Goal: Task Accomplishment & Management: Manage account settings

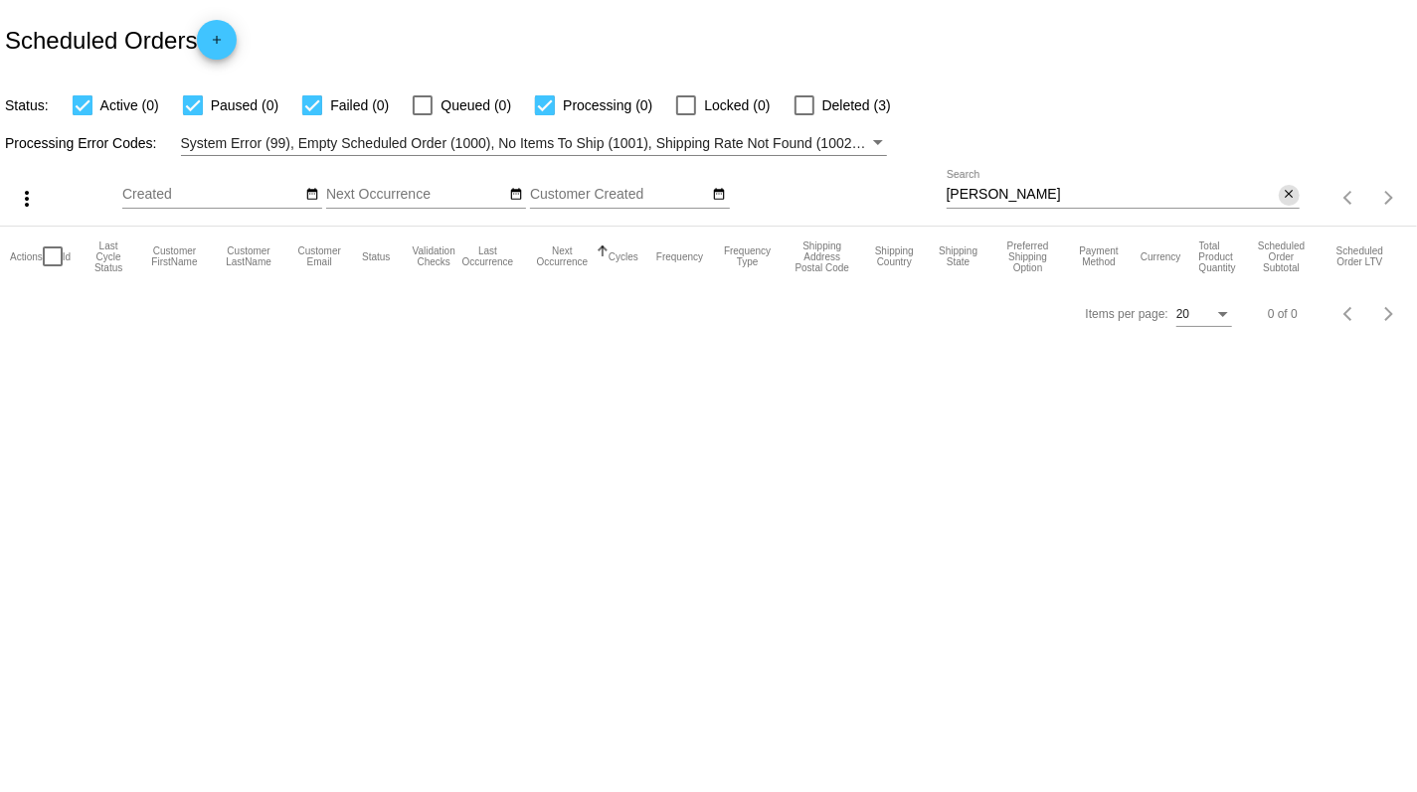
click at [1289, 196] on mat-icon "close" at bounding box center [1289, 195] width 14 height 16
click at [1297, 196] on mat-icon "search" at bounding box center [1288, 198] width 24 height 31
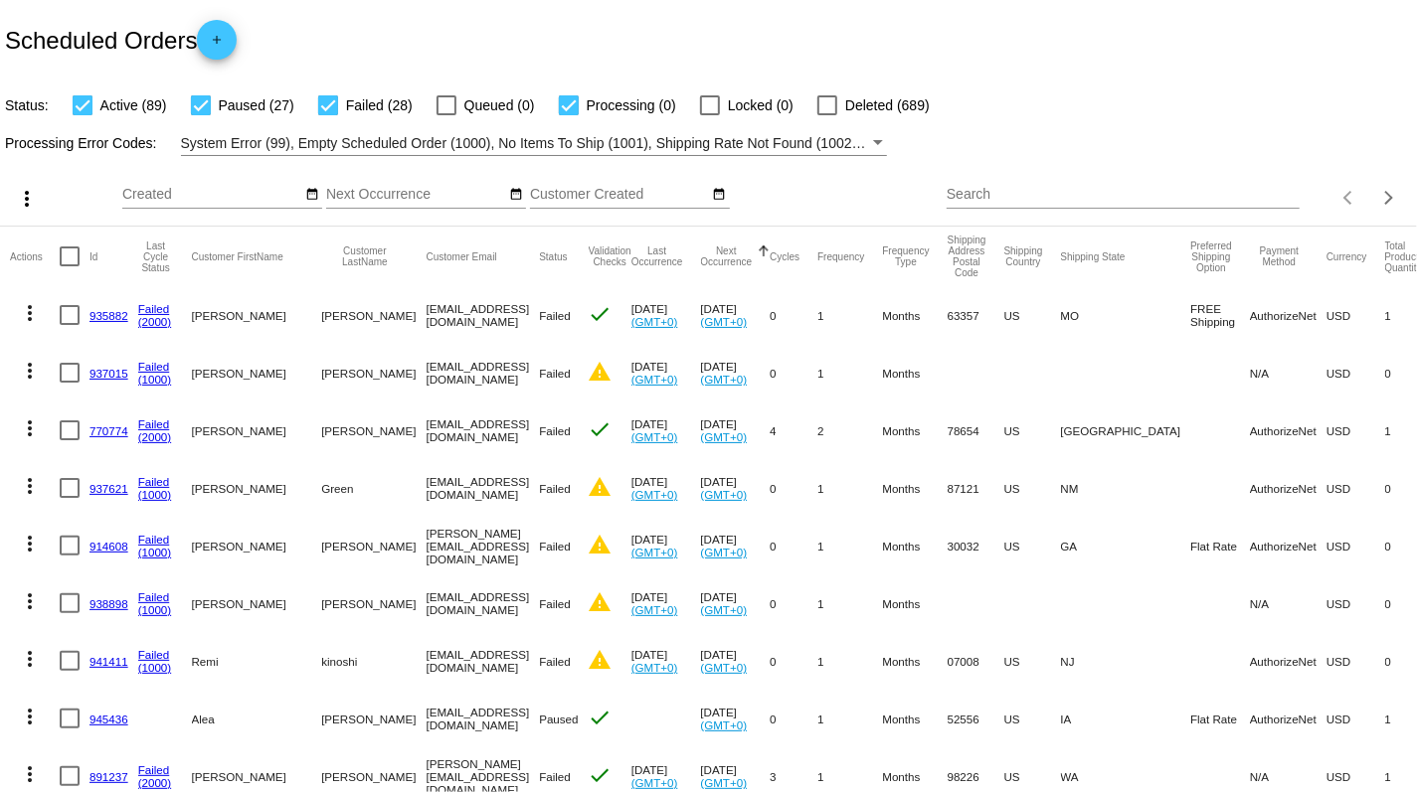
click at [1014, 199] on input "Search" at bounding box center [1123, 195] width 353 height 16
paste input "[EMAIL_ADDRESS][DOMAIN_NAME]"
type input "[EMAIL_ADDRESS][DOMAIN_NAME]"
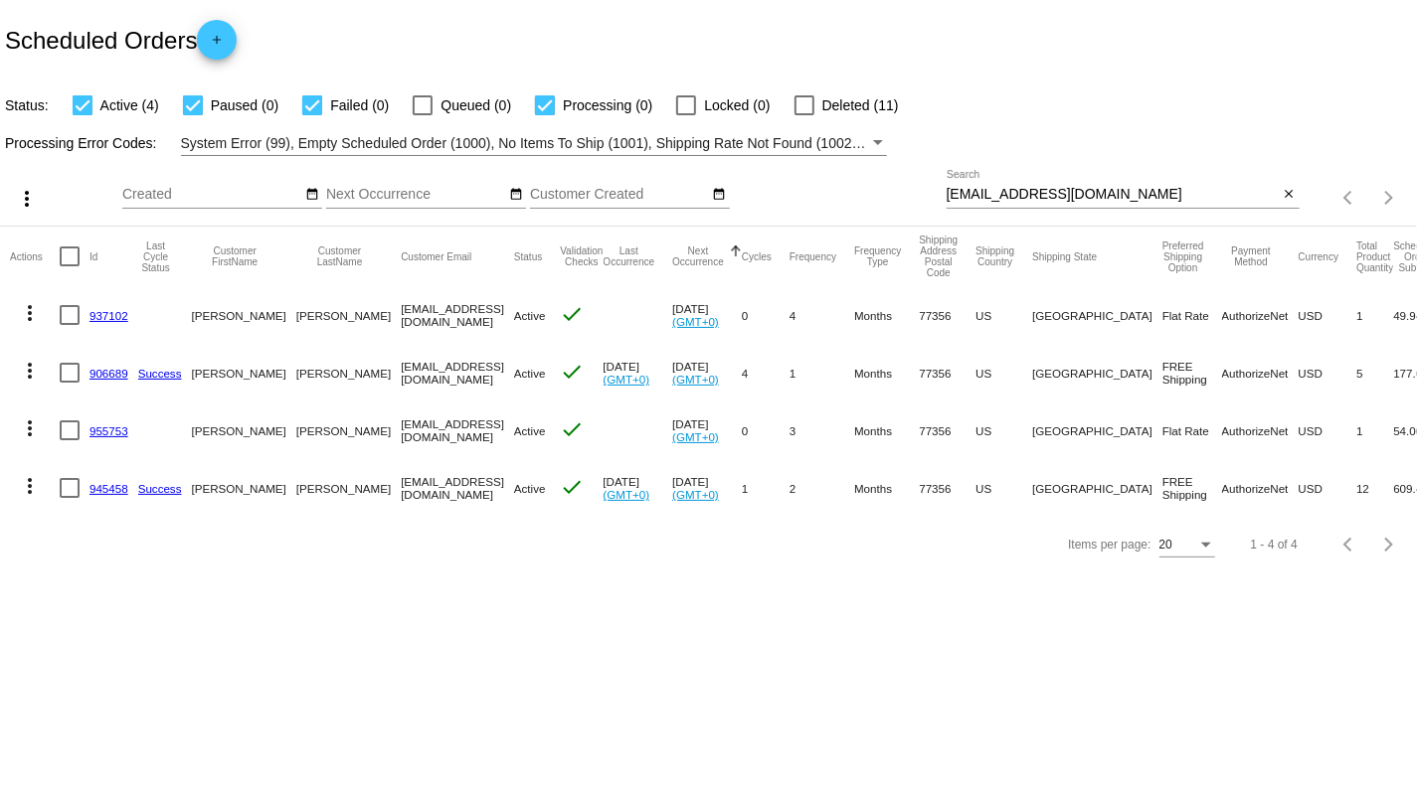
click at [104, 316] on link "937102" at bounding box center [108, 315] width 39 height 13
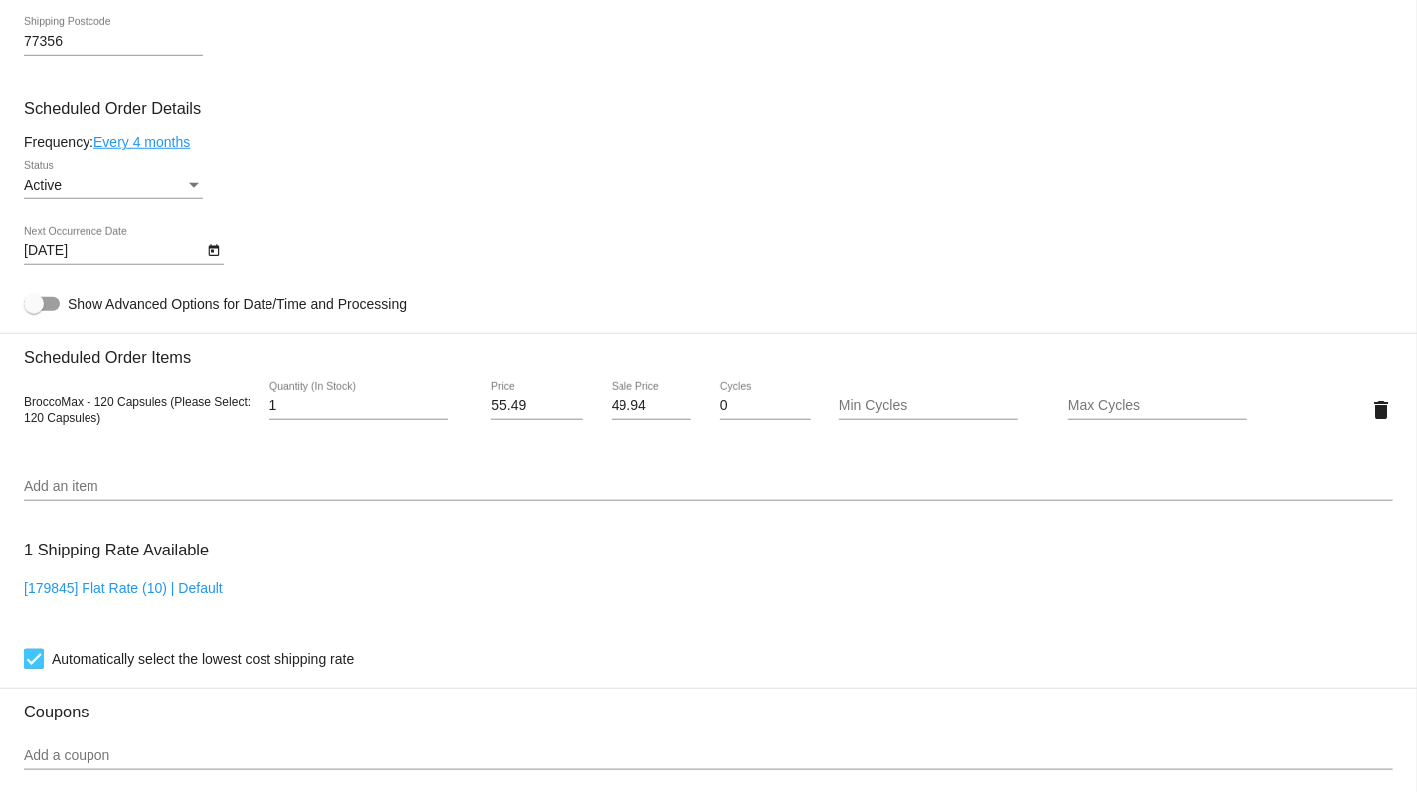
scroll to position [875, 0]
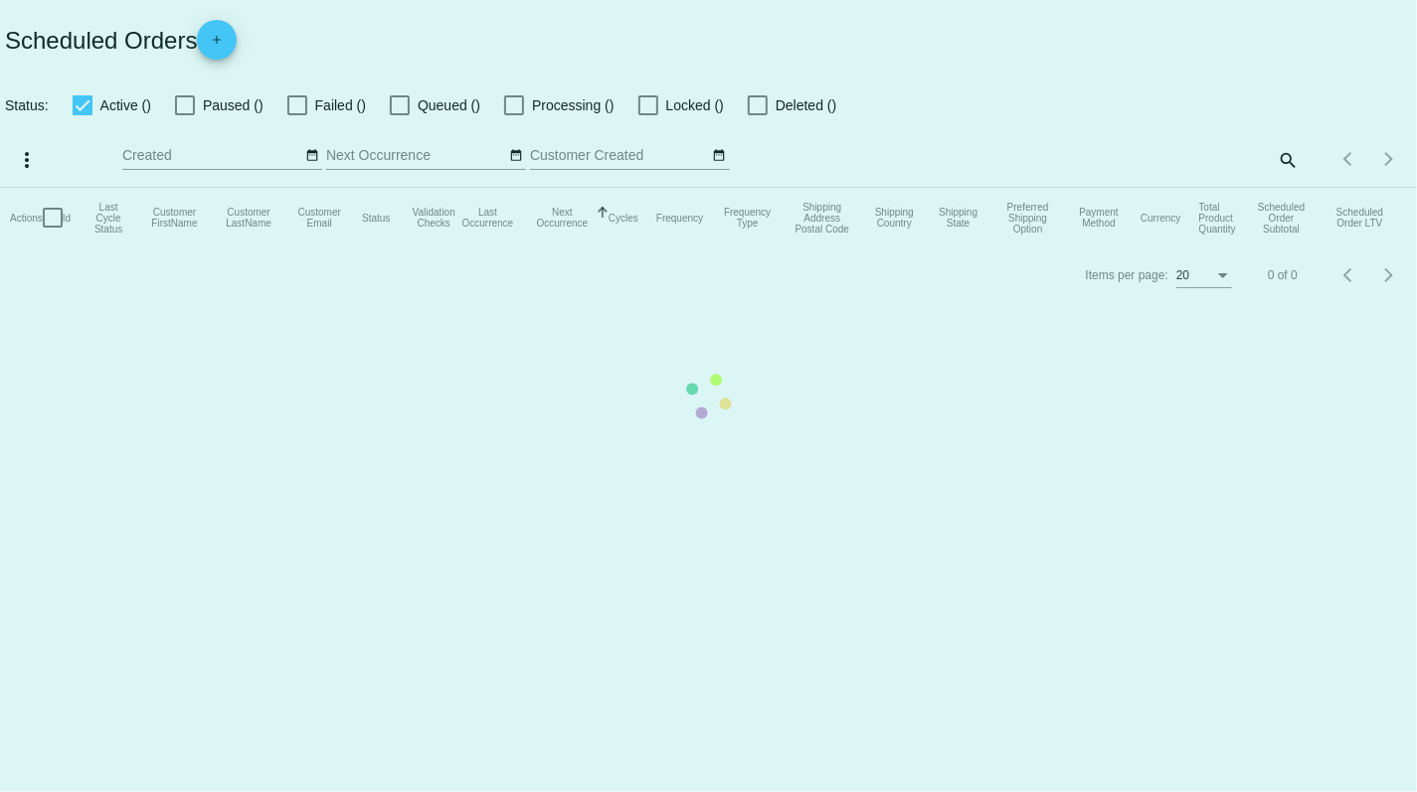
checkbox input "true"
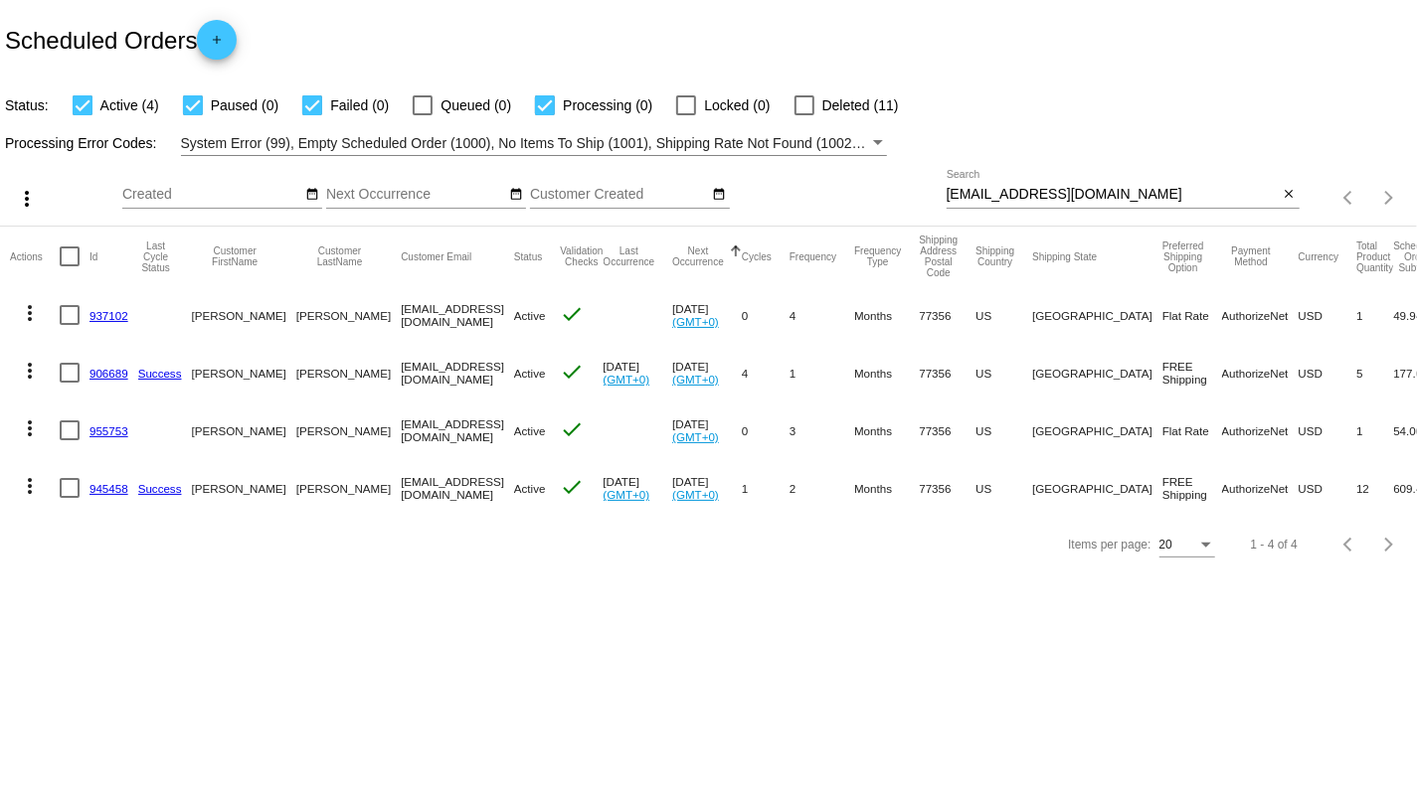
click at [105, 374] on link "906689" at bounding box center [108, 373] width 39 height 13
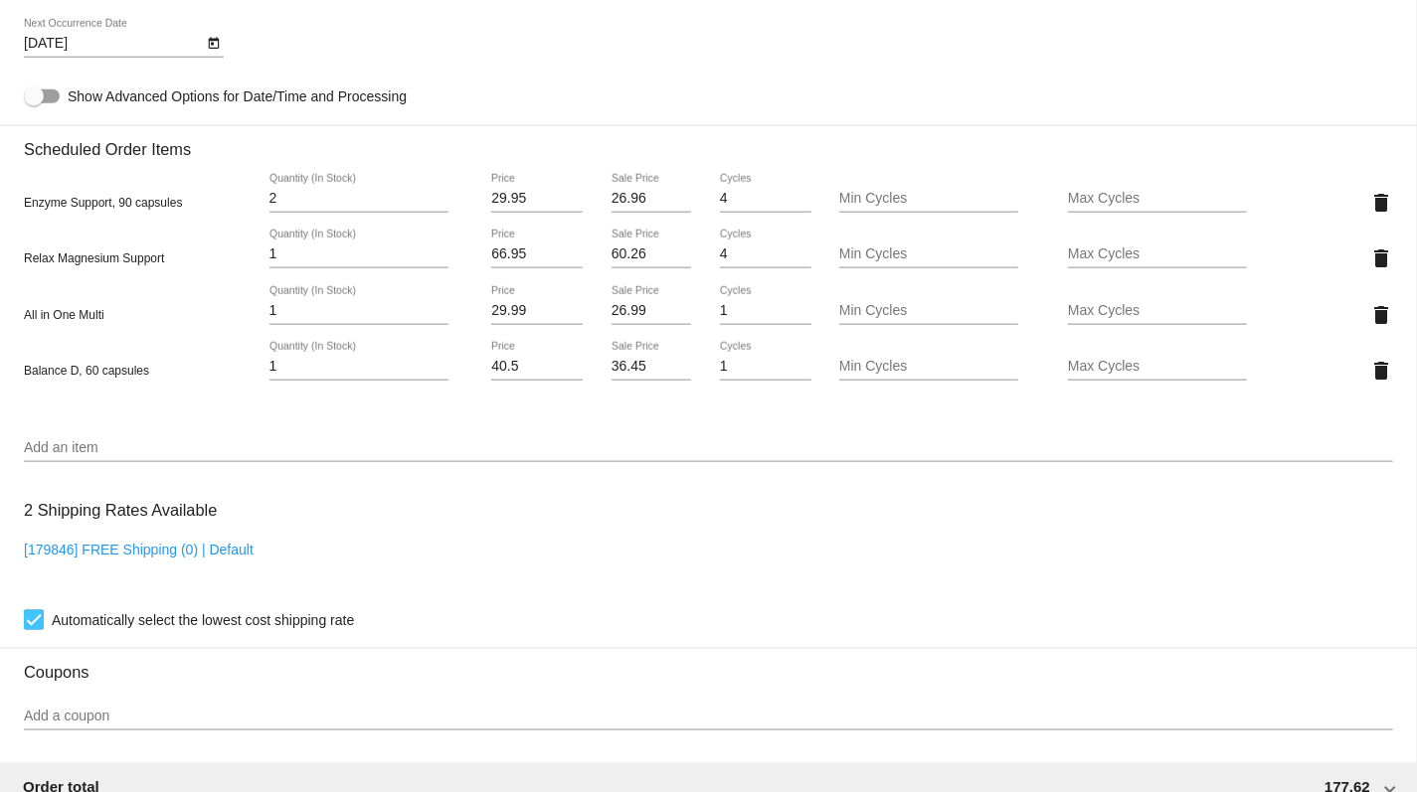
scroll to position [1348, 0]
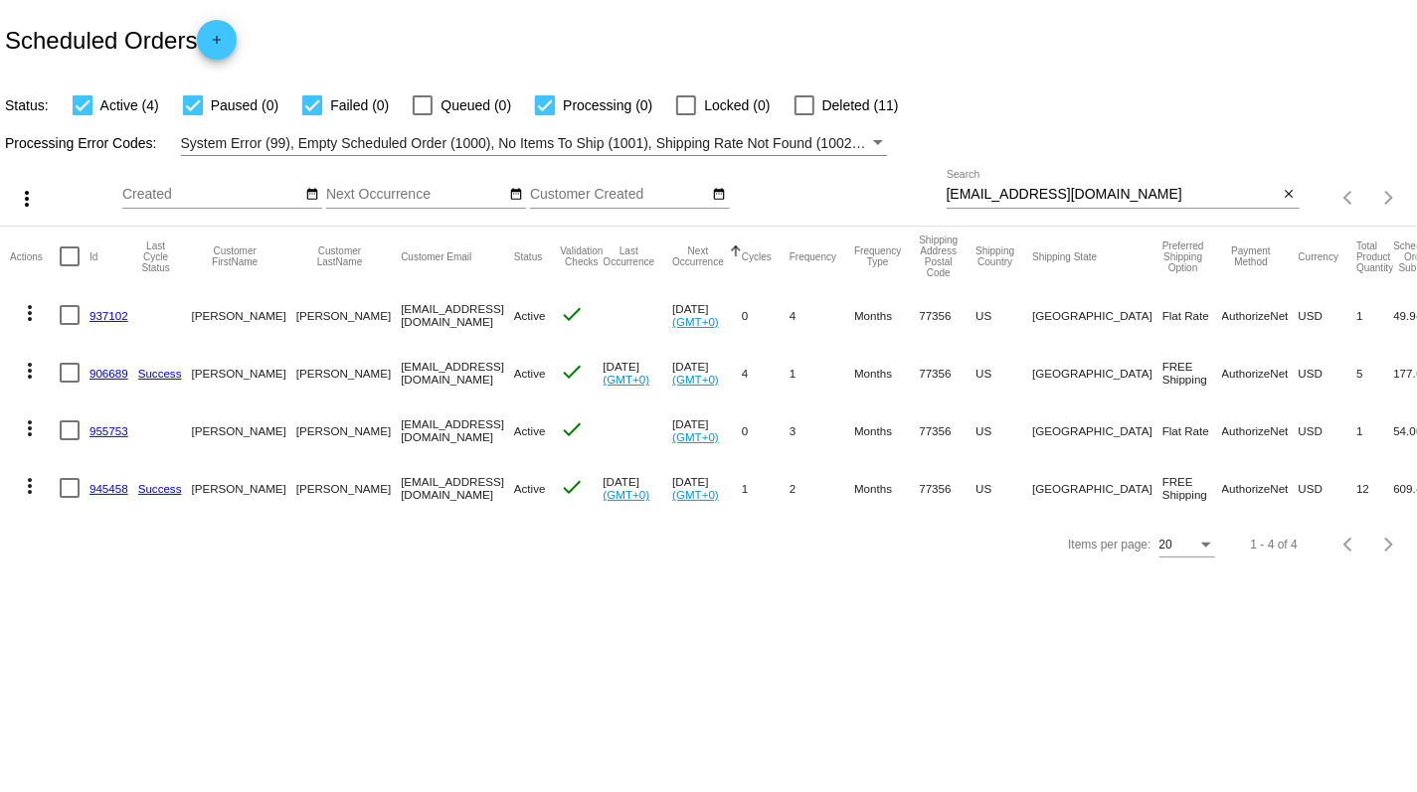
click at [113, 436] on link "955753" at bounding box center [108, 431] width 39 height 13
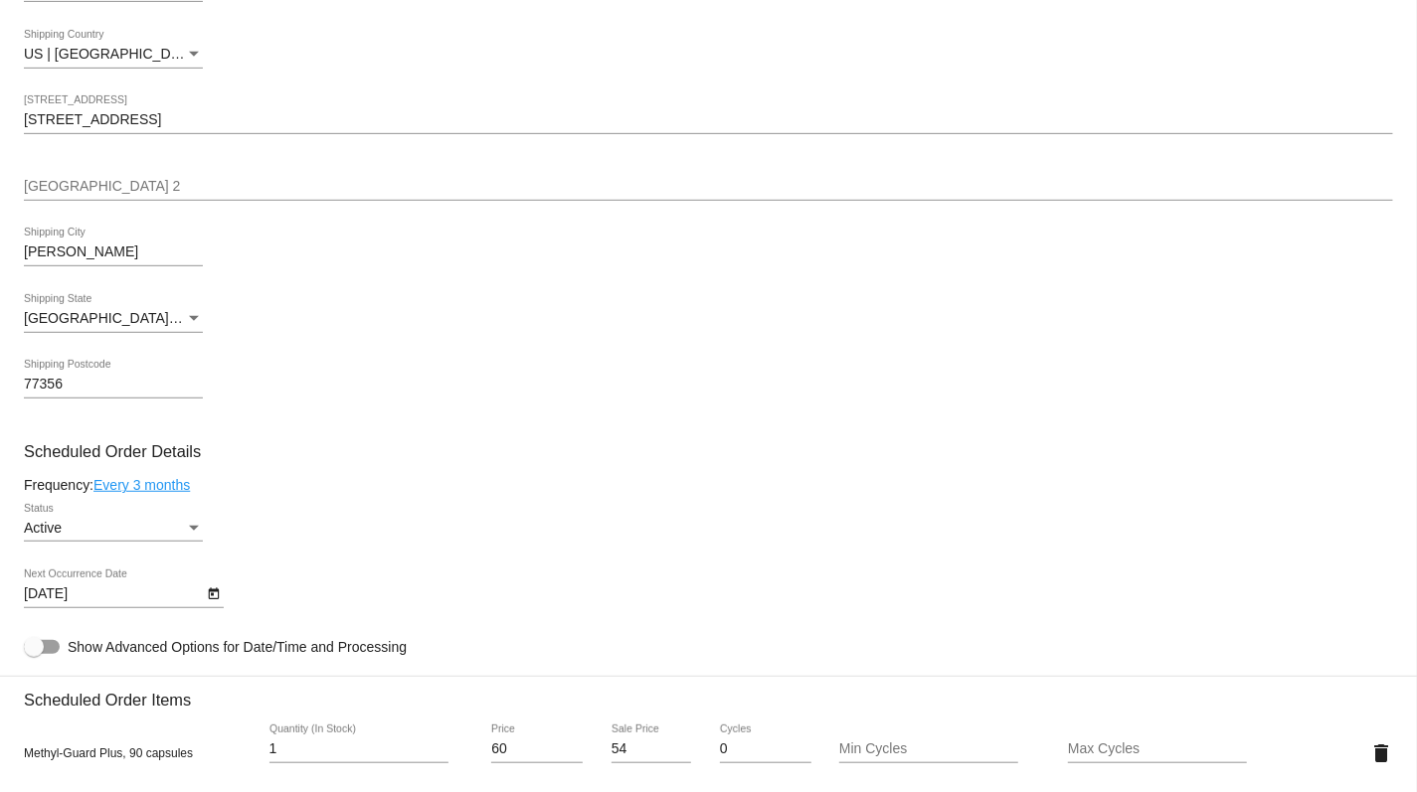
scroll to position [828, 0]
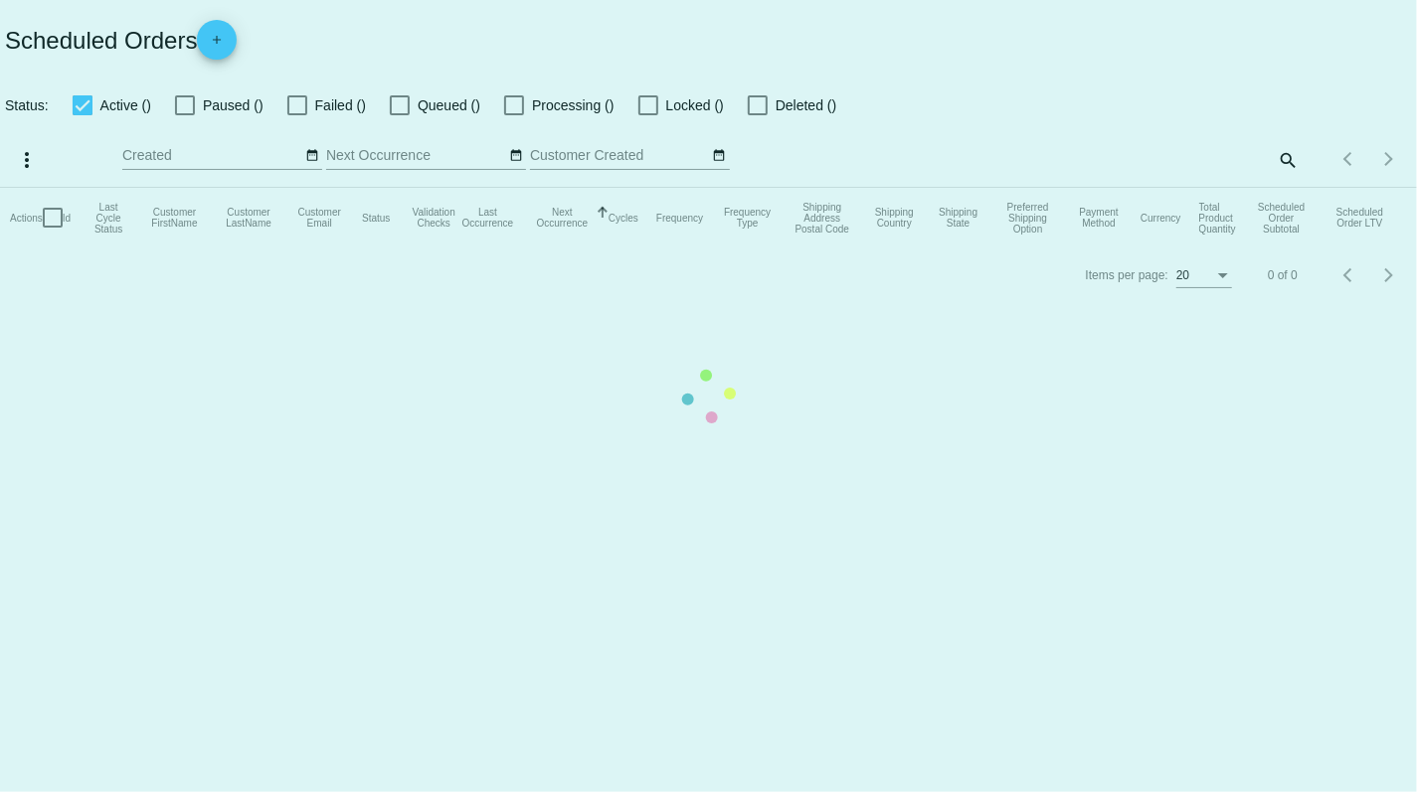
checkbox input "true"
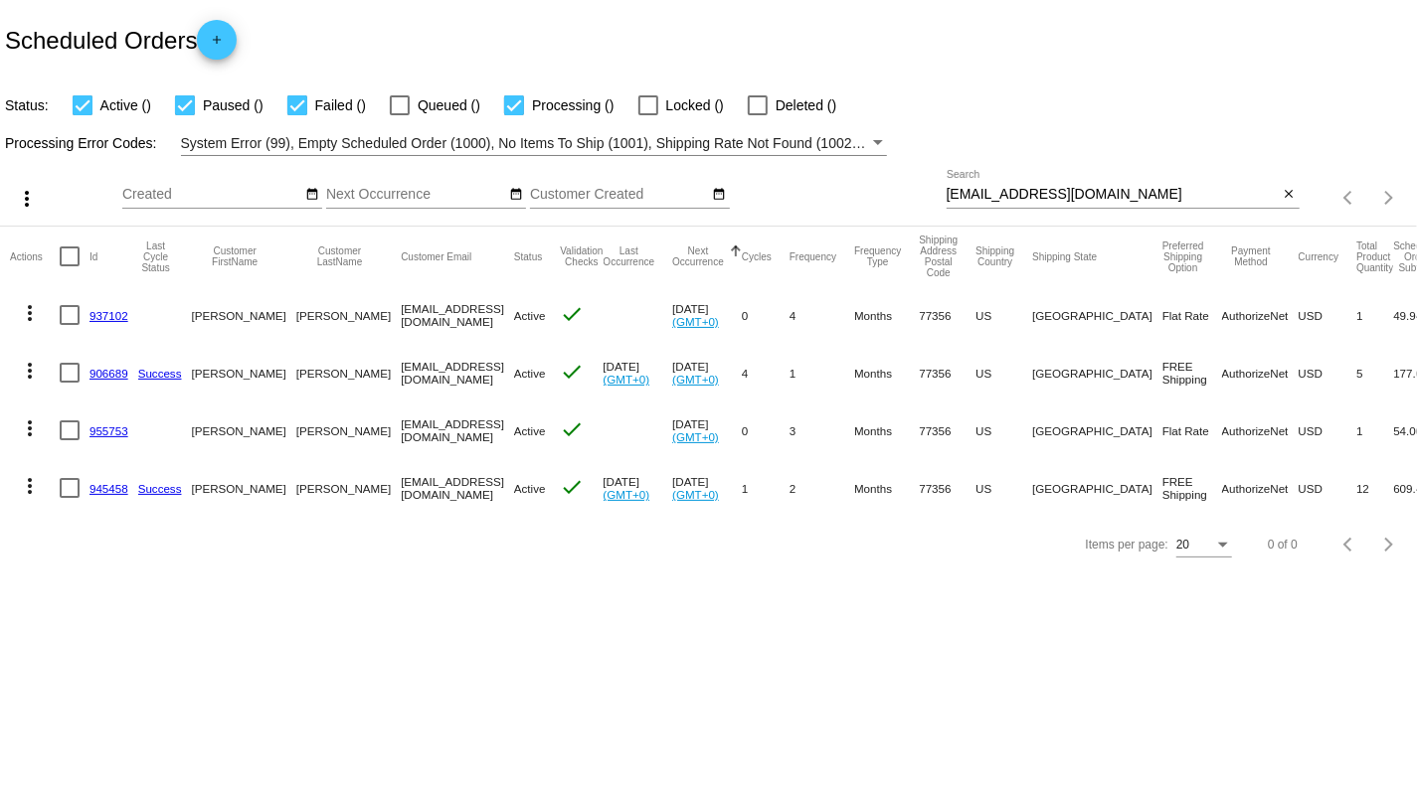
click at [99, 485] on link "945458" at bounding box center [108, 488] width 39 height 13
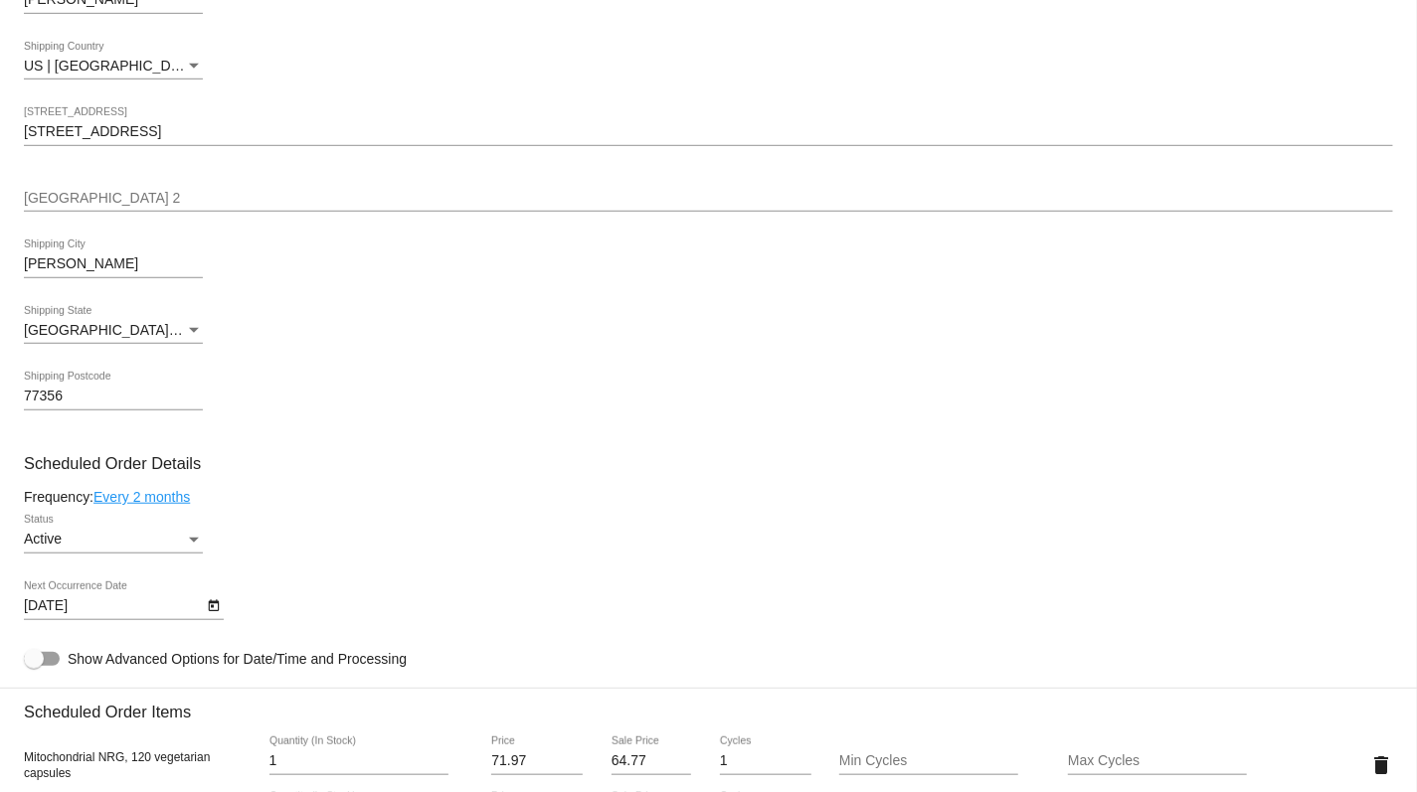
scroll to position [693, 0]
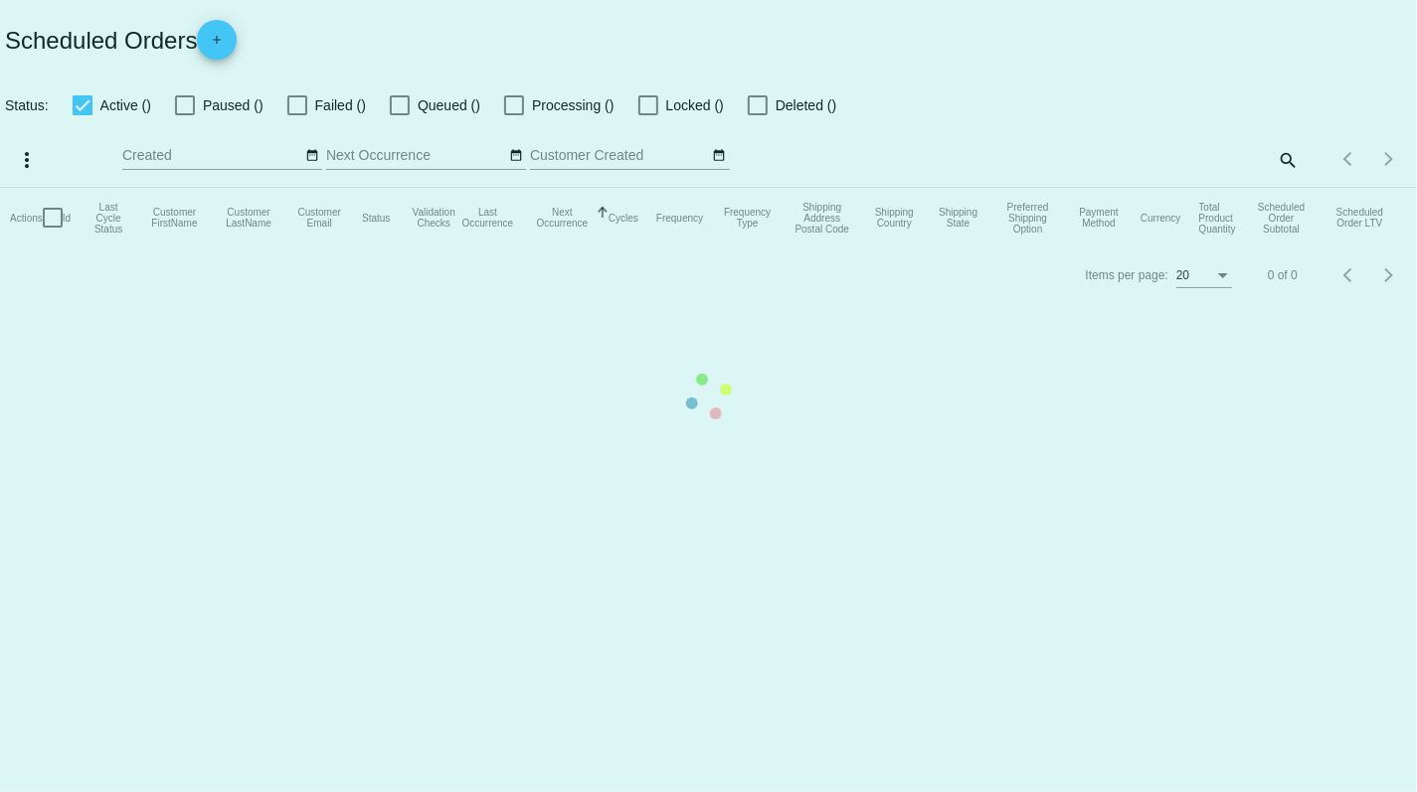
checkbox input "true"
